Goal: Transaction & Acquisition: Purchase product/service

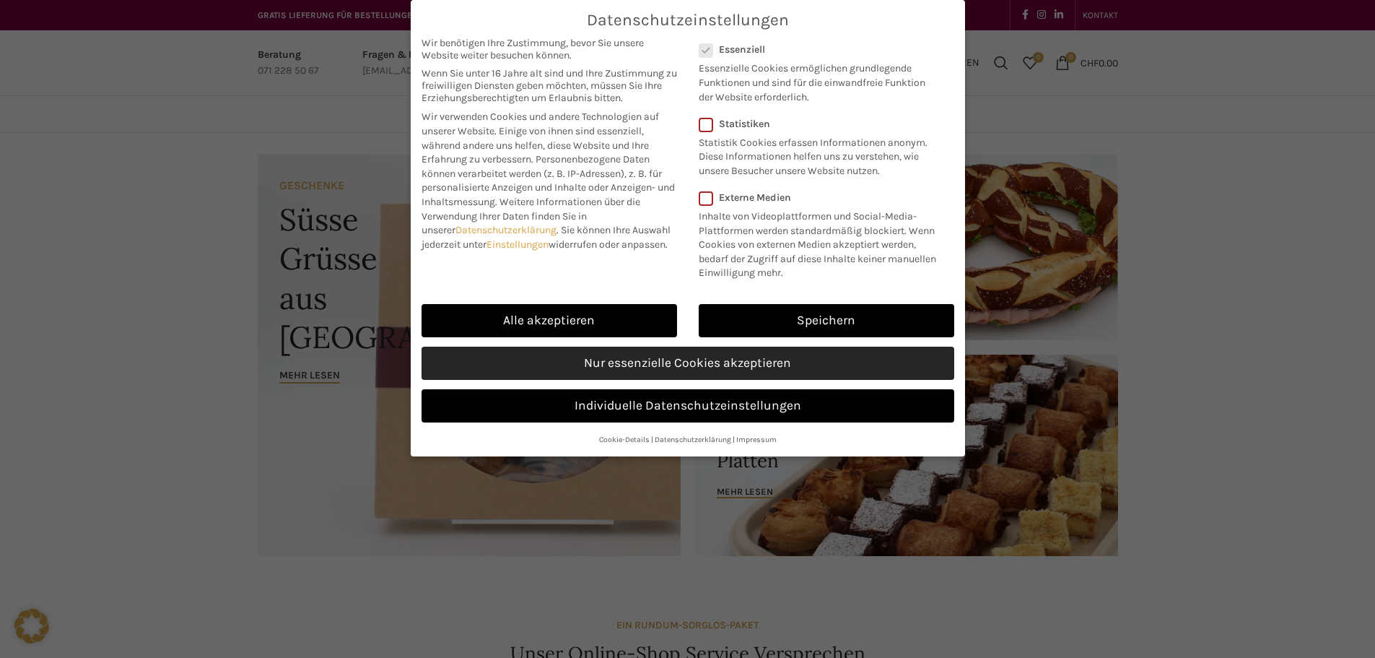
click at [738, 353] on link "Nur essenzielle Cookies akzeptieren" at bounding box center [688, 363] width 533 height 33
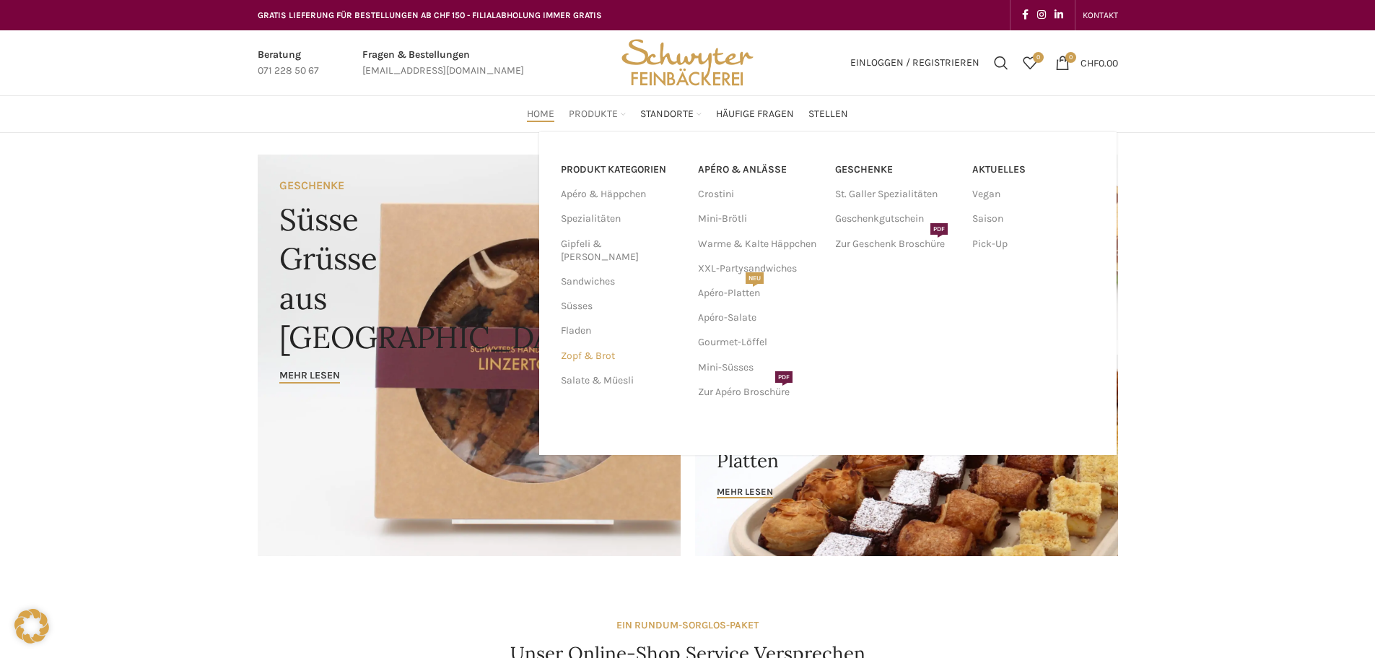
click at [608, 344] on link "Zopf & Brot" at bounding box center [621, 356] width 120 height 25
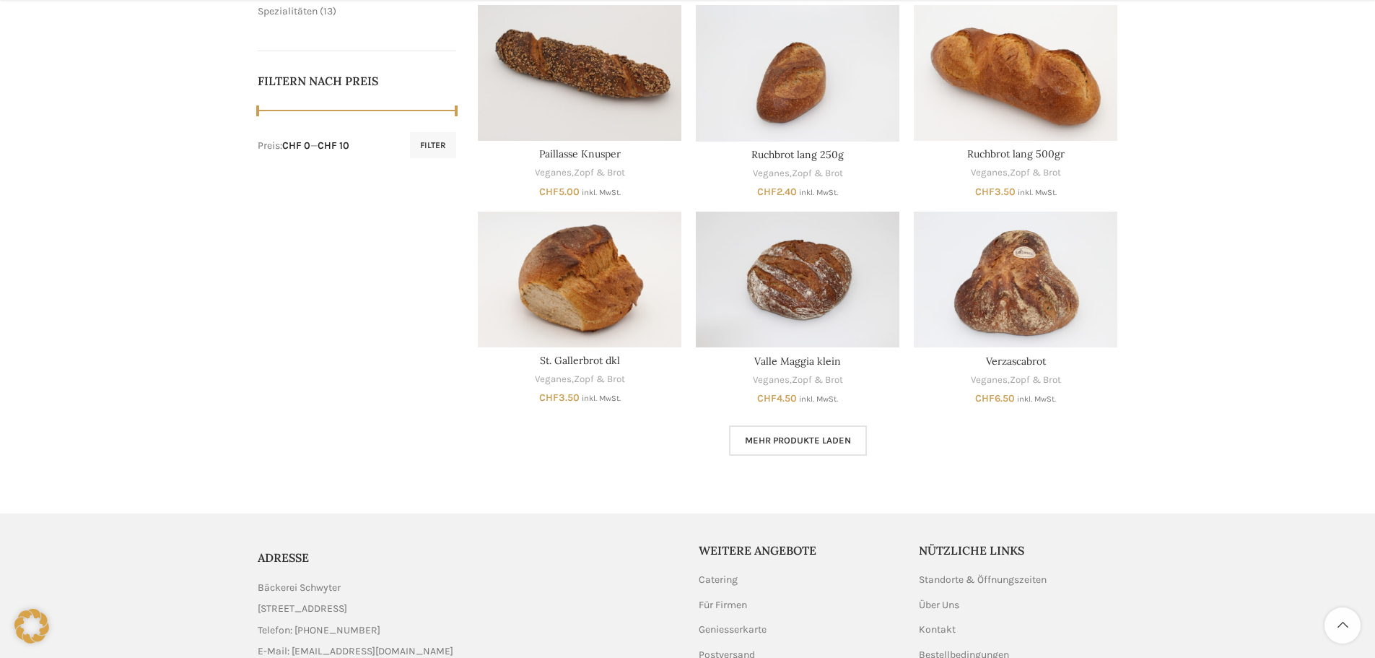
scroll to position [722, 0]
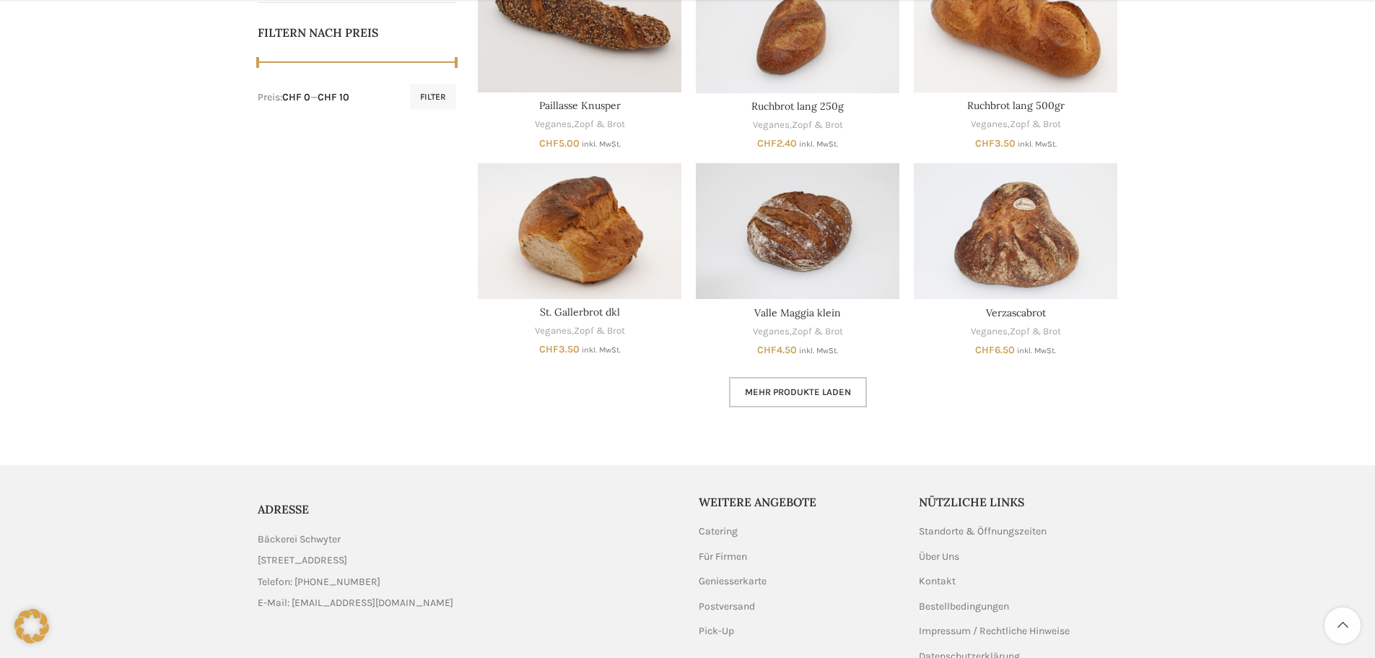
click at [823, 392] on span "Mehr Produkte laden" at bounding box center [798, 392] width 106 height 12
